Goal: Obtain resource: Obtain resource

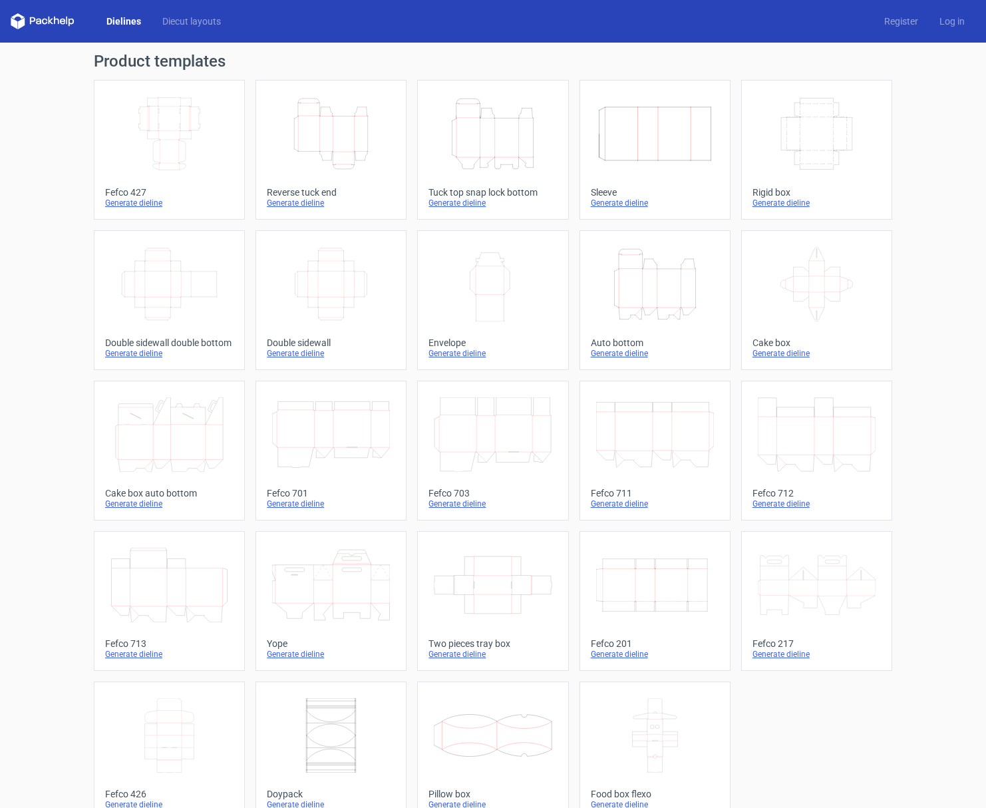
click at [479, 145] on icon "Height Depth Width" at bounding box center [493, 133] width 118 height 75
click at [680, 306] on icon "Height Depth Width" at bounding box center [655, 284] width 118 height 75
click at [495, 148] on icon "Height Depth Width" at bounding box center [493, 133] width 118 height 75
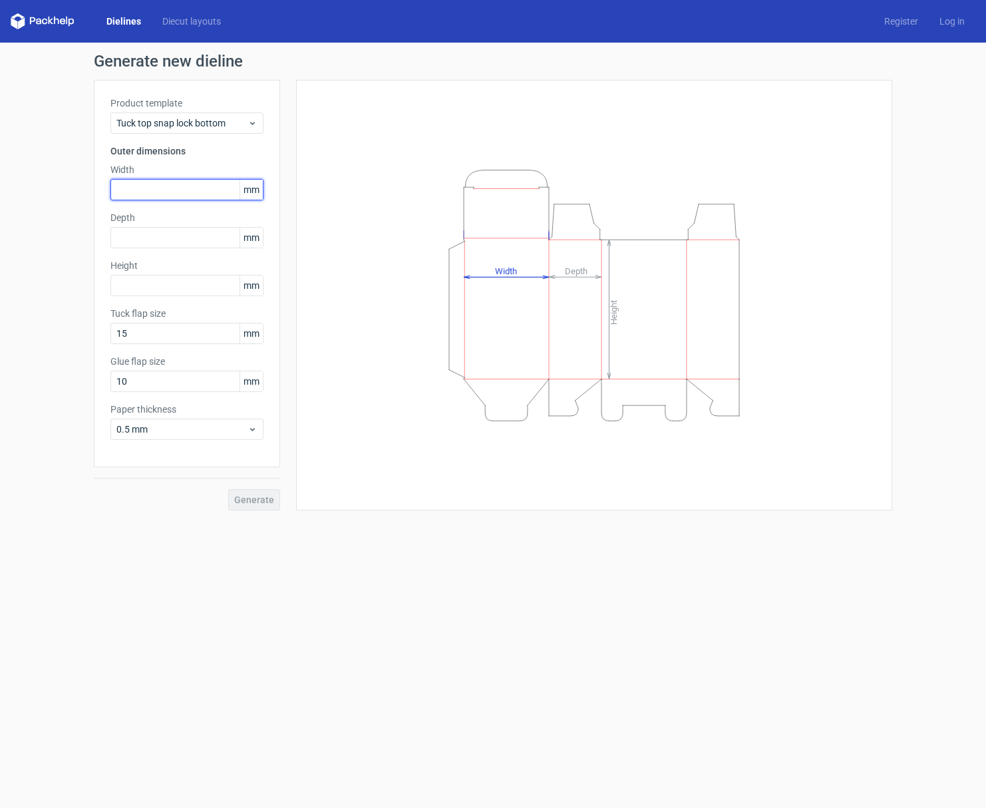
click at [201, 192] on input "text" at bounding box center [186, 189] width 153 height 21
type input "58"
click at [175, 240] on input "text" at bounding box center [186, 237] width 153 height 21
type input "58"
click at [166, 283] on input "text" at bounding box center [186, 285] width 153 height 21
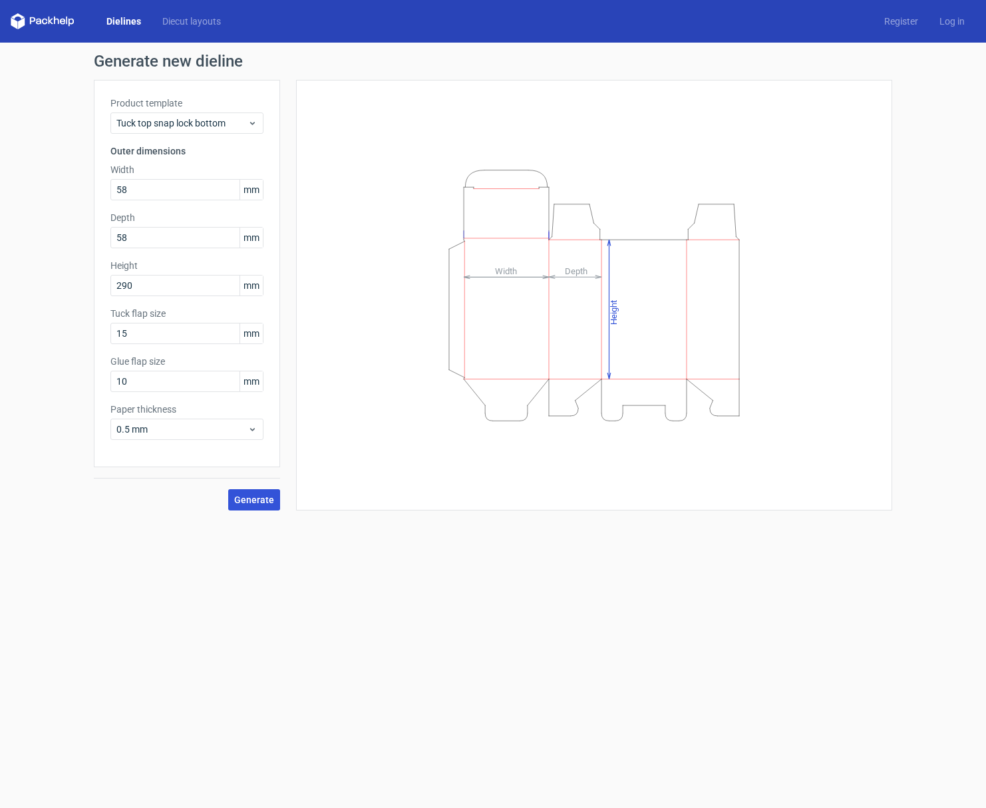
click at [262, 498] on span "Generate" at bounding box center [254, 499] width 40 height 9
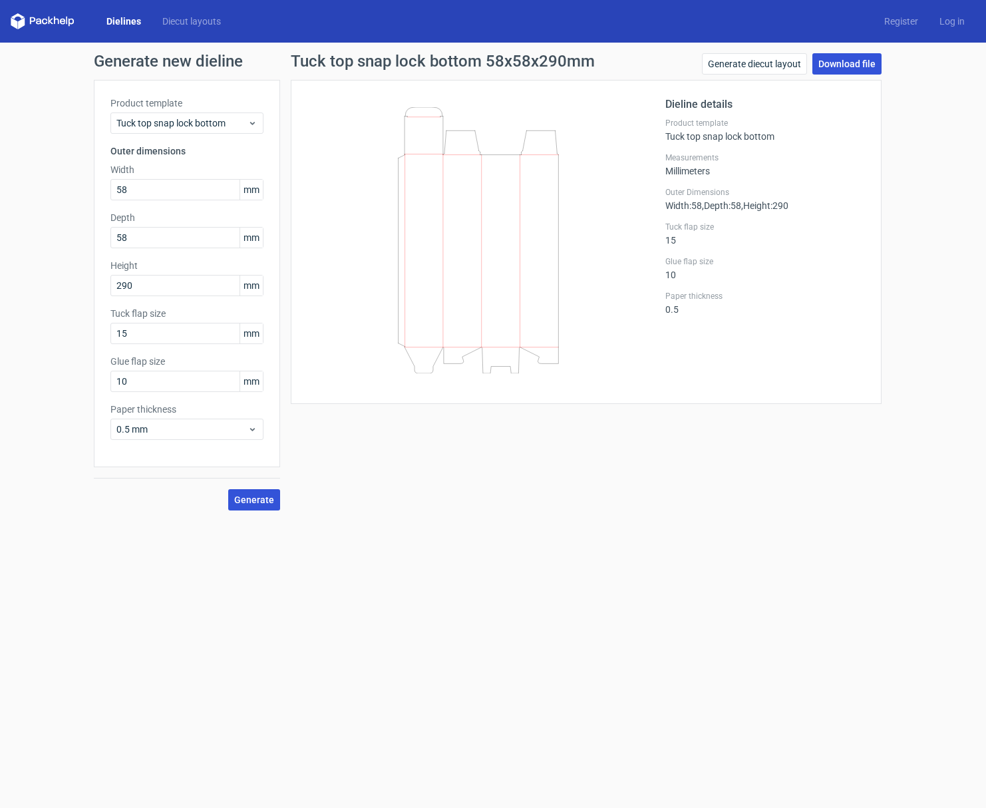
click at [851, 67] on link "Download file" at bounding box center [846, 63] width 69 height 21
drag, startPoint x: 161, startPoint y: 291, endPoint x: 81, endPoint y: 285, distance: 80.7
click at [81, 285] on div "Generate new dieline Product template Tuck top snap lock bottom Outer dimension…" at bounding box center [493, 282] width 986 height 478
type input "240"
click at [115, 191] on input "58" at bounding box center [186, 189] width 153 height 21
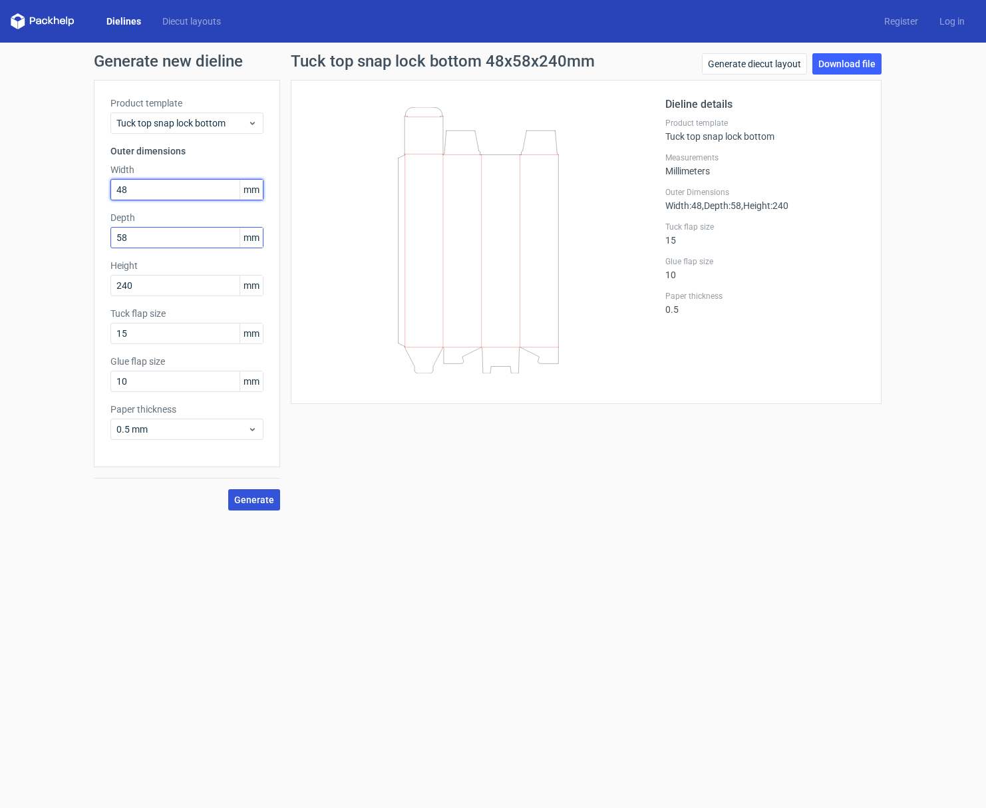
type input "48"
click at [114, 236] on input "58" at bounding box center [186, 237] width 153 height 21
type input "48"
click at [160, 335] on input "15" at bounding box center [186, 333] width 153 height 21
click at [267, 500] on span "Generate" at bounding box center [254, 499] width 40 height 9
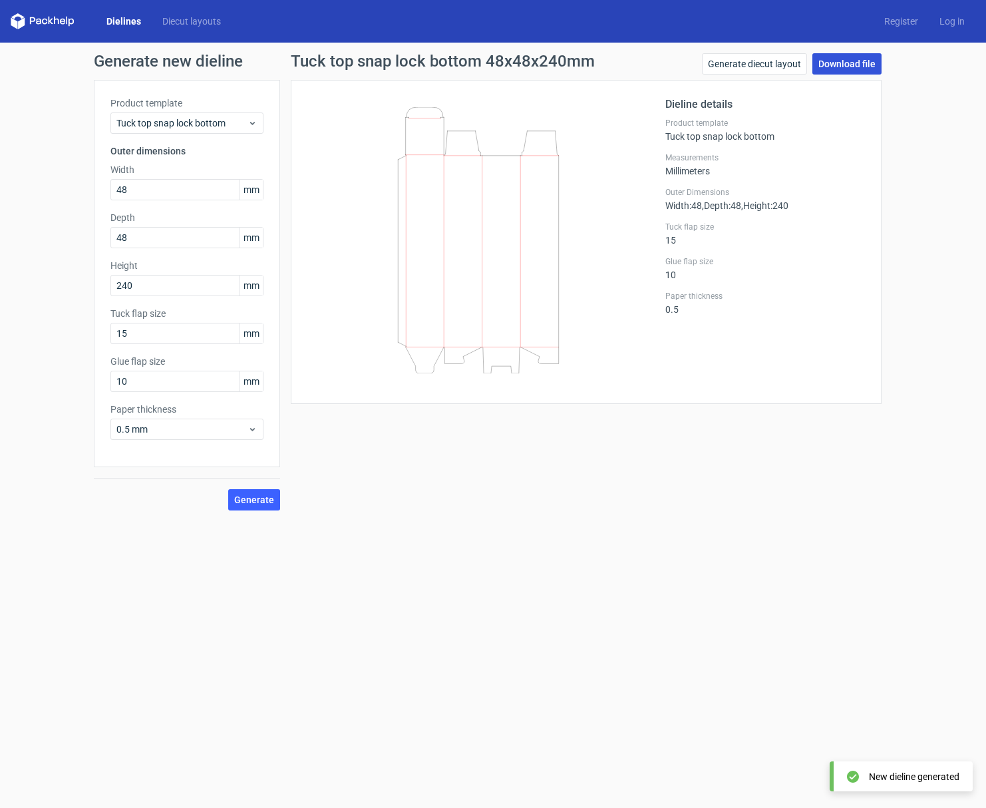
click at [854, 65] on link "Download file" at bounding box center [846, 63] width 69 height 21
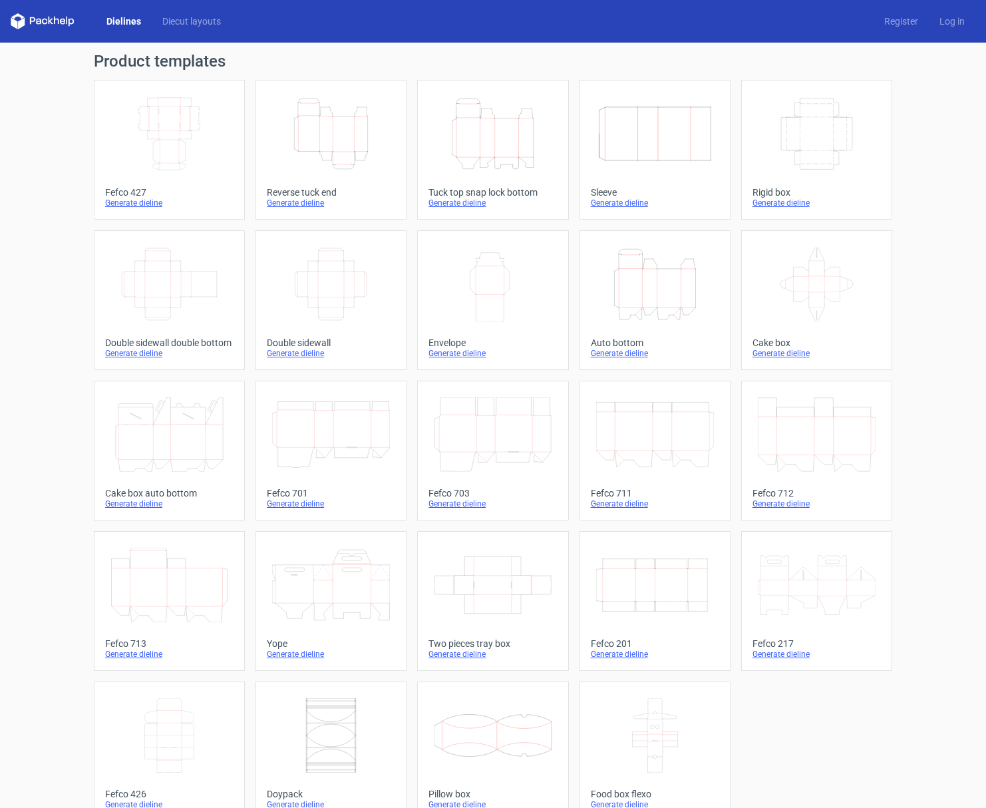
click at [671, 587] on icon "Width Depth Height" at bounding box center [655, 585] width 118 height 75
click at [333, 127] on icon "Height Depth Width" at bounding box center [331, 133] width 118 height 75
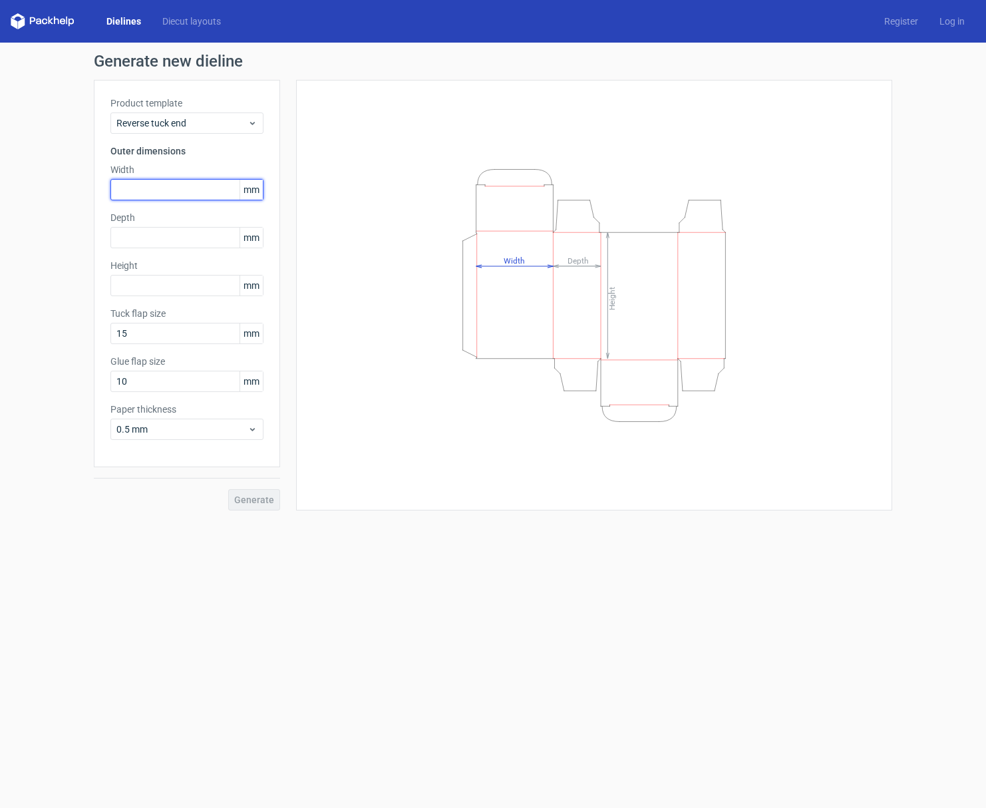
click at [161, 189] on input "text" at bounding box center [186, 189] width 153 height 21
type input "100"
click at [165, 231] on input "text" at bounding box center [186, 237] width 153 height 21
type input "25"
click at [160, 285] on input "text" at bounding box center [186, 285] width 153 height 21
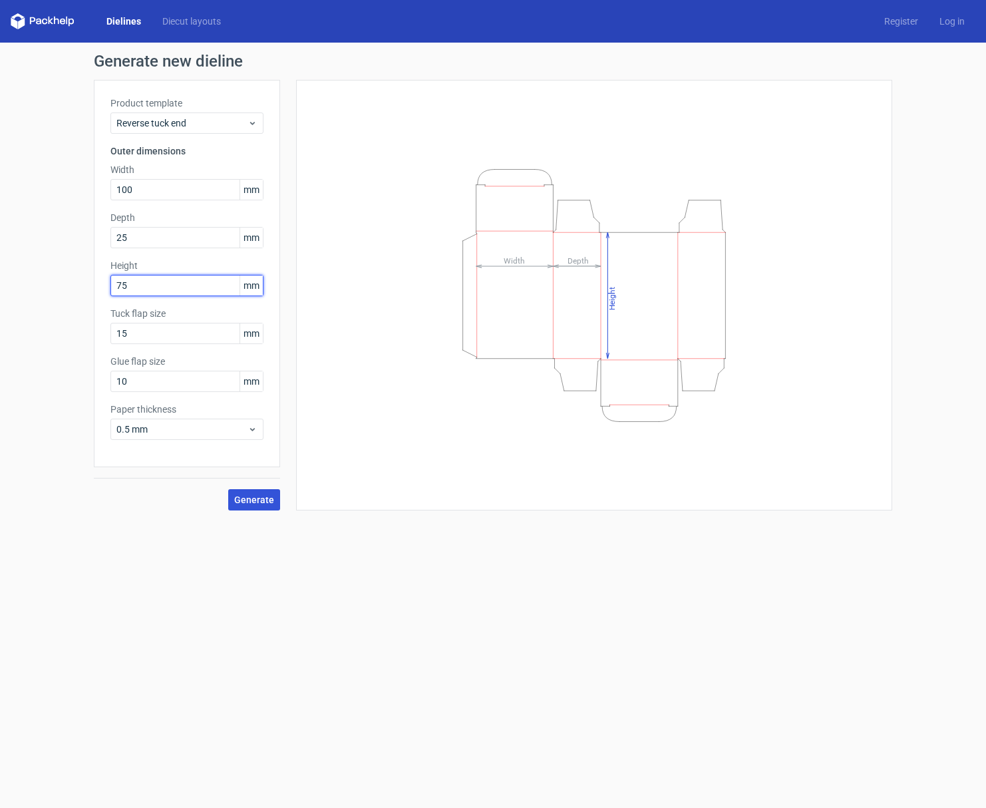
type input "75"
click at [259, 499] on span "Generate" at bounding box center [254, 499] width 40 height 9
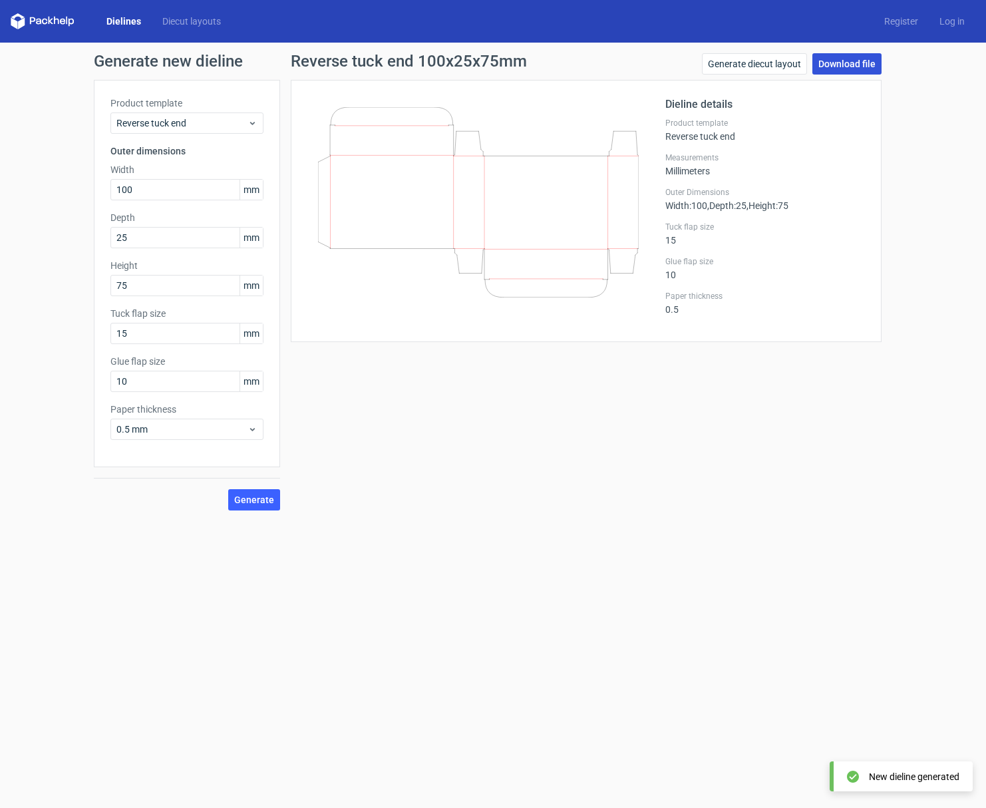
click at [858, 65] on link "Download file" at bounding box center [846, 63] width 69 height 21
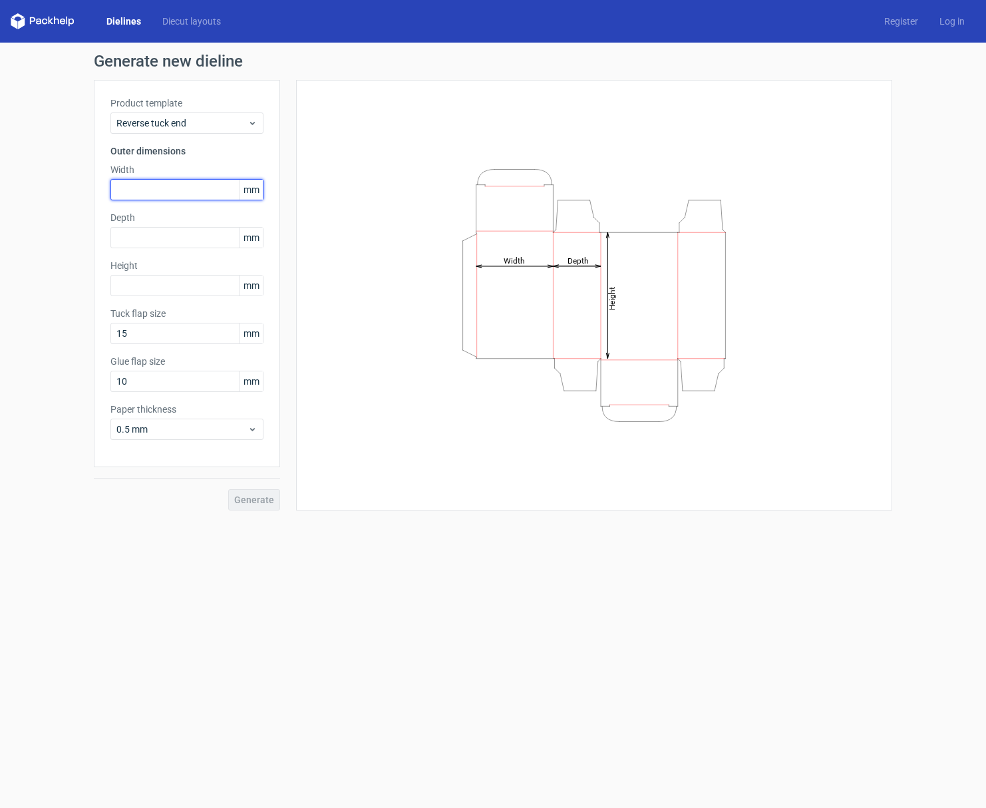
click at [168, 186] on input "text" at bounding box center [186, 189] width 153 height 21
type input "223"
click at [151, 239] on input "text" at bounding box center [186, 237] width 153 height 21
type input "25"
click at [149, 283] on input "text" at bounding box center [186, 285] width 153 height 21
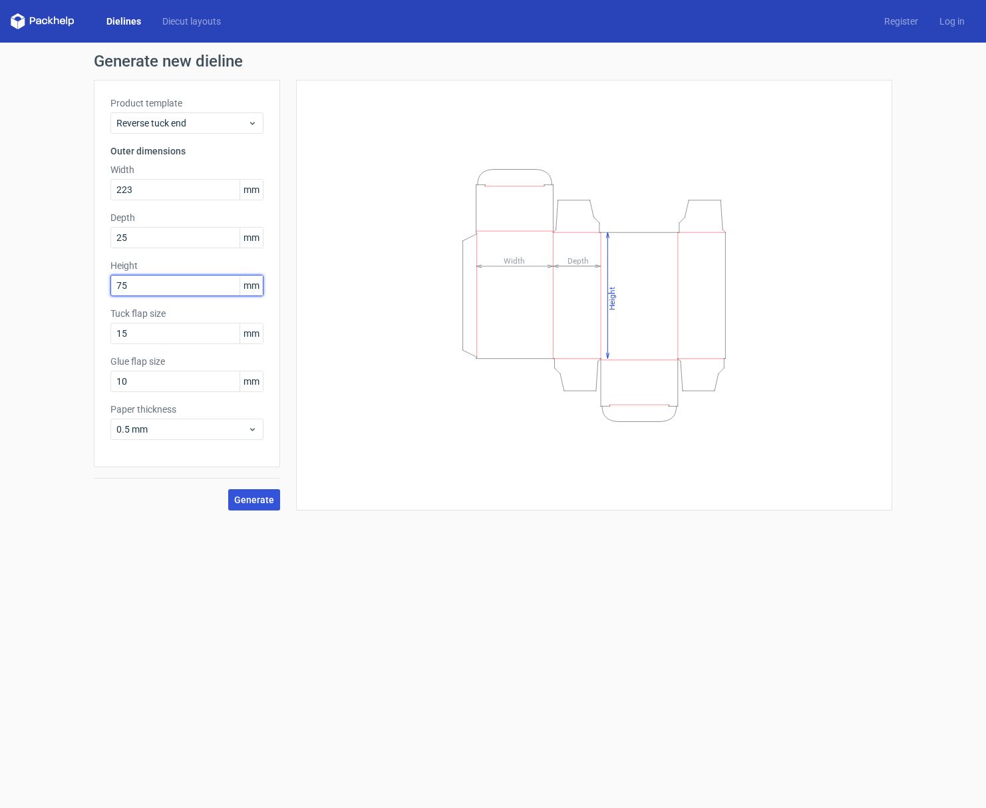
type input "75"
click at [251, 496] on span "Generate" at bounding box center [254, 499] width 40 height 9
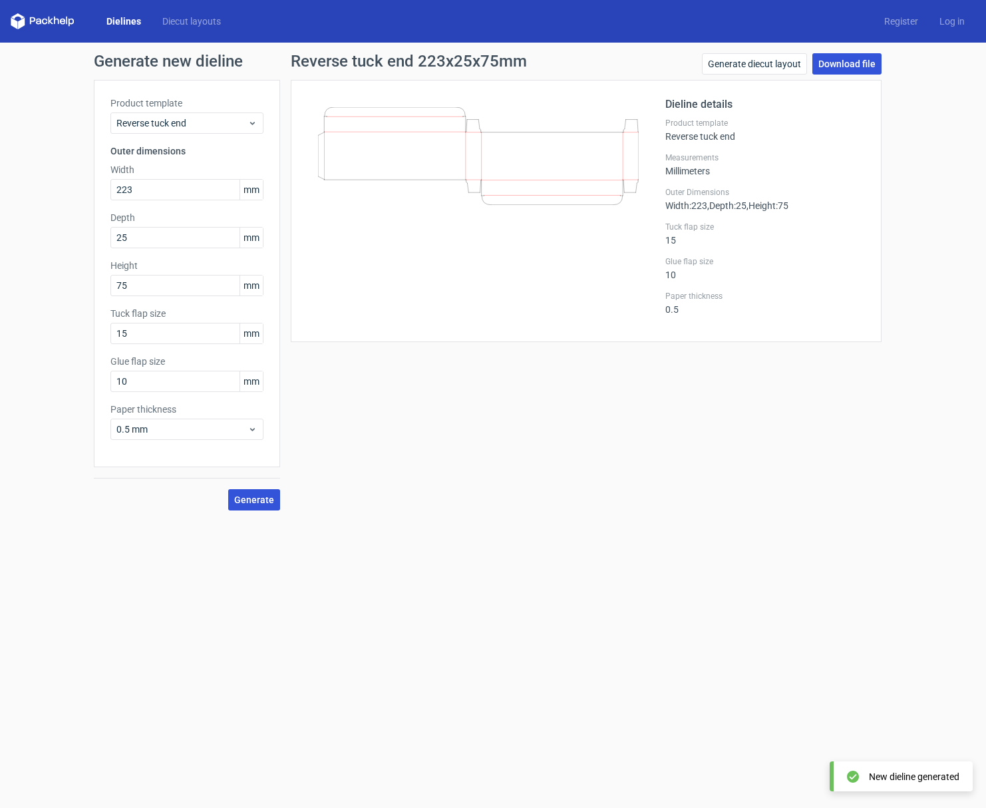
click at [850, 66] on link "Download file" at bounding box center [846, 63] width 69 height 21
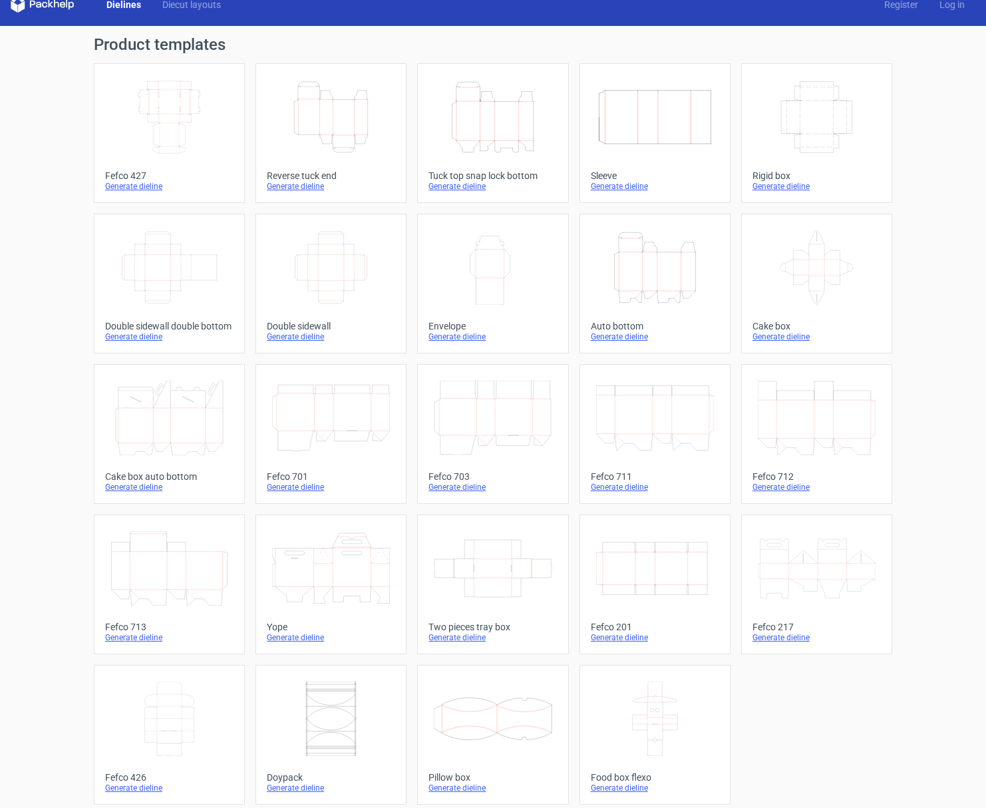
scroll to position [24, 0]
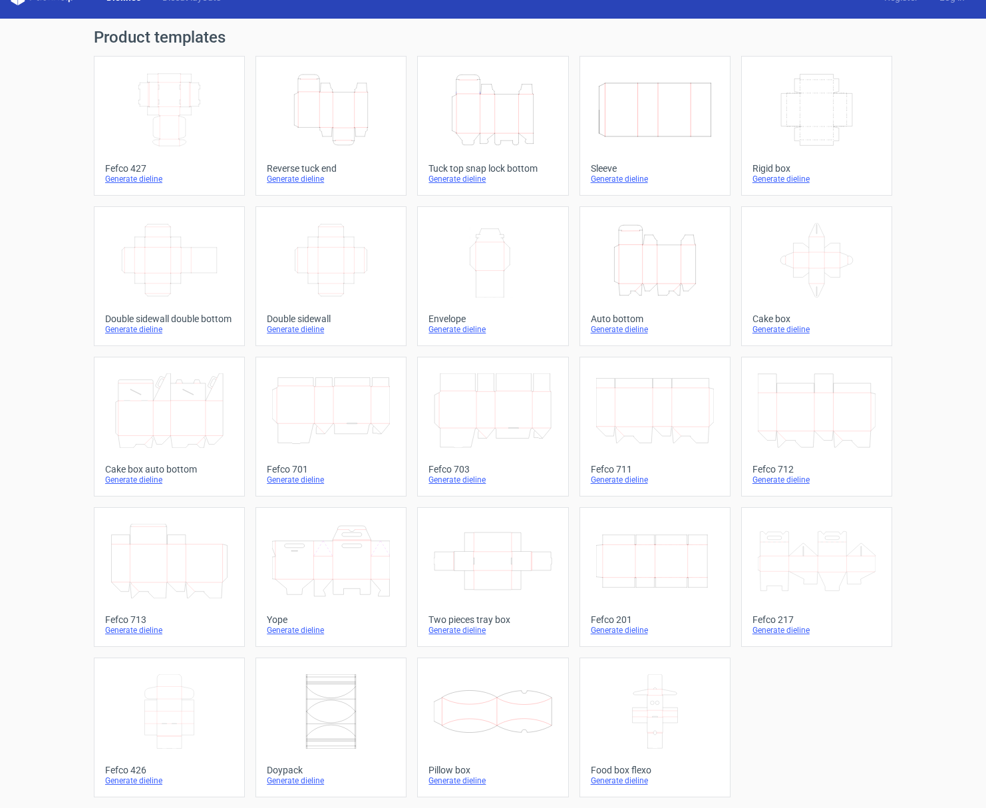
click at [182, 90] on icon "Width Depth Height" at bounding box center [169, 110] width 118 height 75
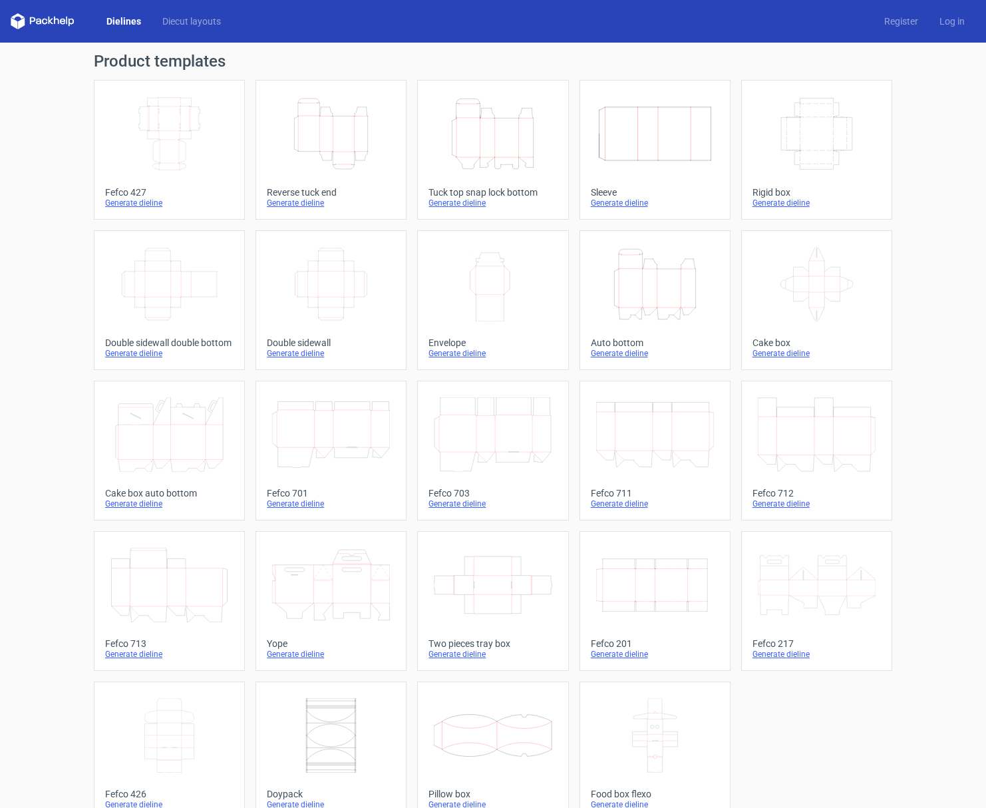
click at [51, 21] on icon at bounding box center [43, 21] width 64 height 16
